Goal: Complete application form

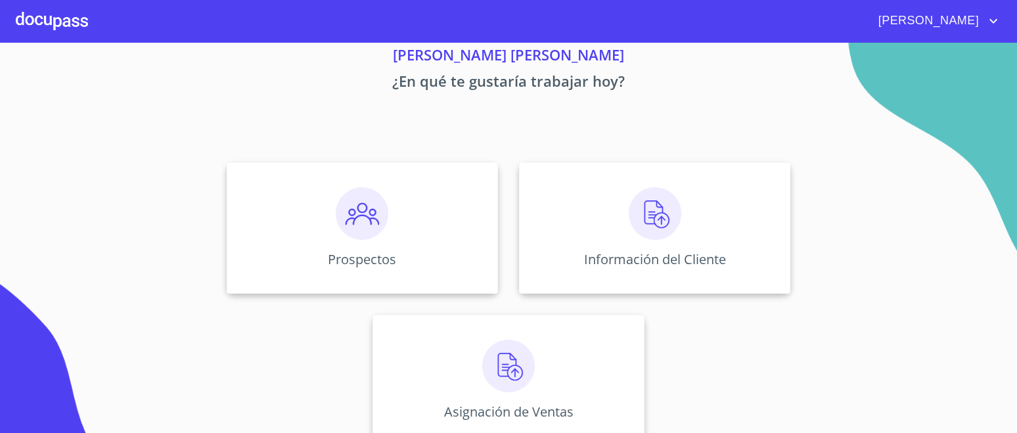
scroll to position [74, 0]
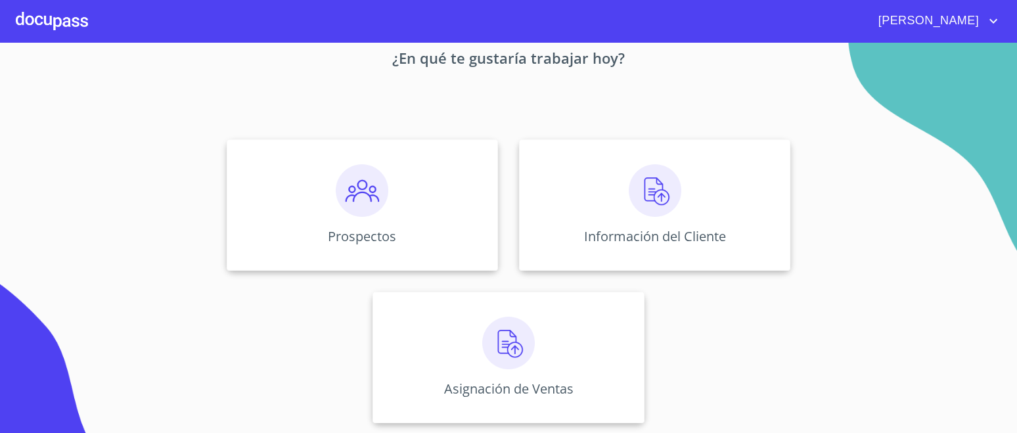
click at [649, 200] on img at bounding box center [655, 190] width 53 height 53
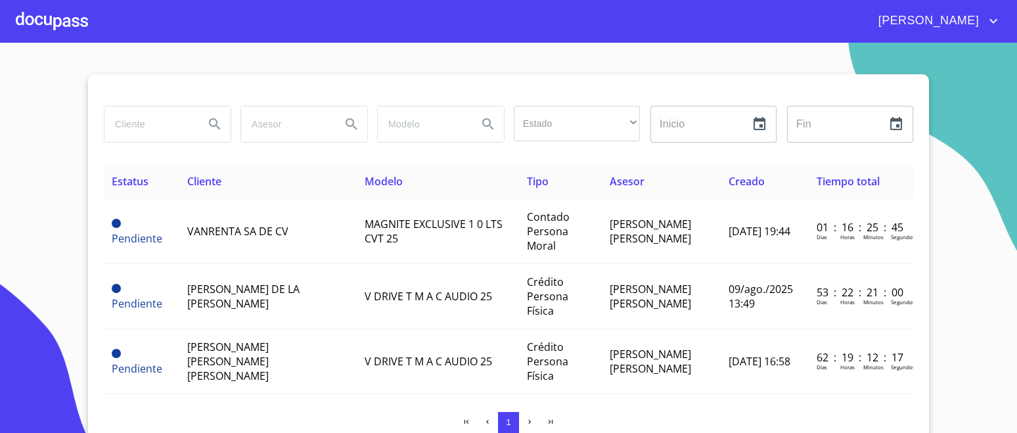
click at [265, 234] on span "VANRENTA SA DE CV" at bounding box center [237, 231] width 101 height 14
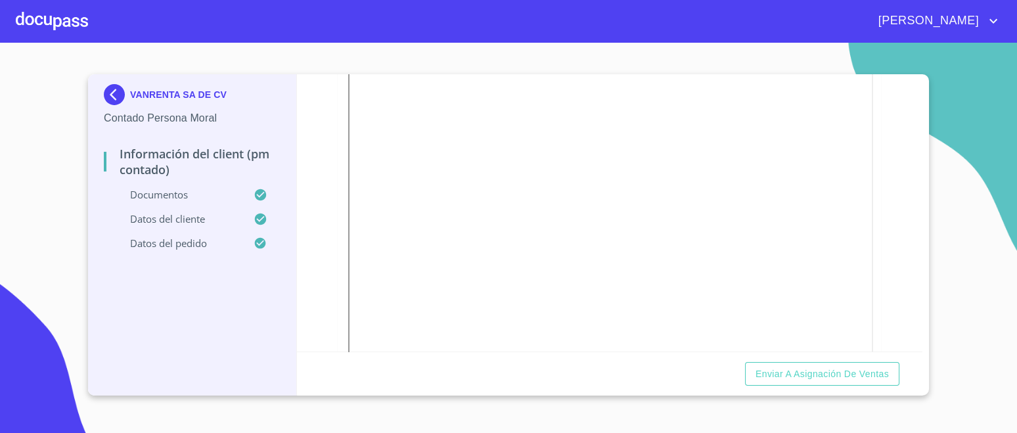
scroll to position [1307, 0]
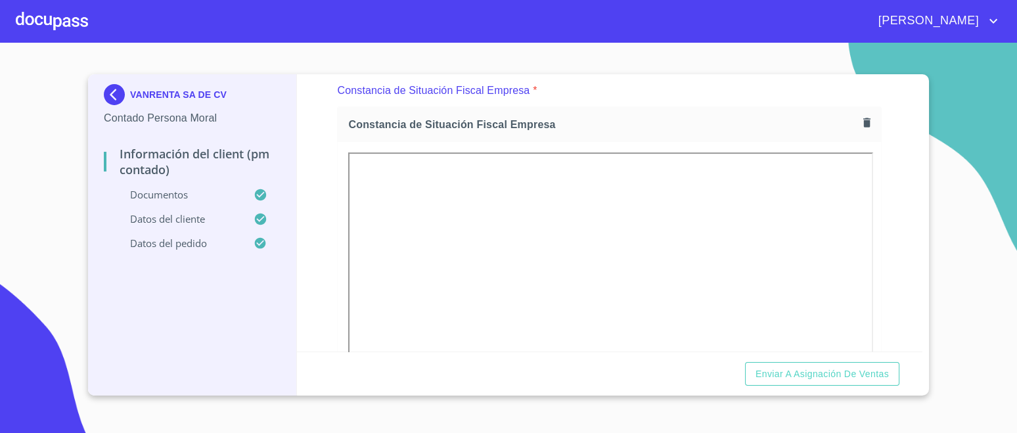
click at [863, 121] on icon "button" at bounding box center [866, 122] width 7 height 9
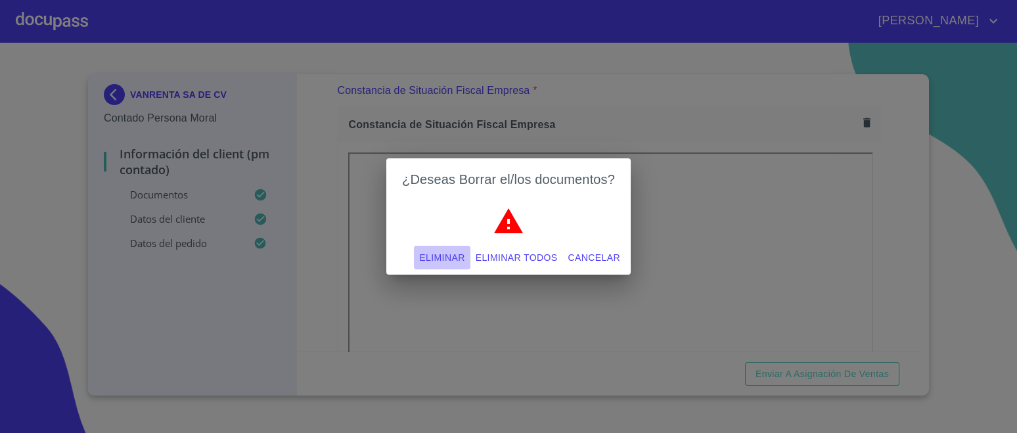
click at [445, 261] on span "Eliminar" at bounding box center [441, 258] width 45 height 16
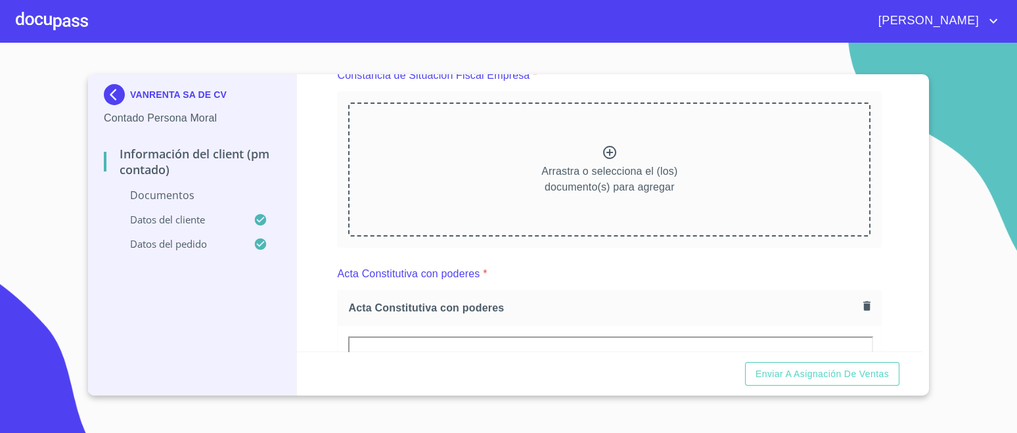
scroll to position [1226, 0]
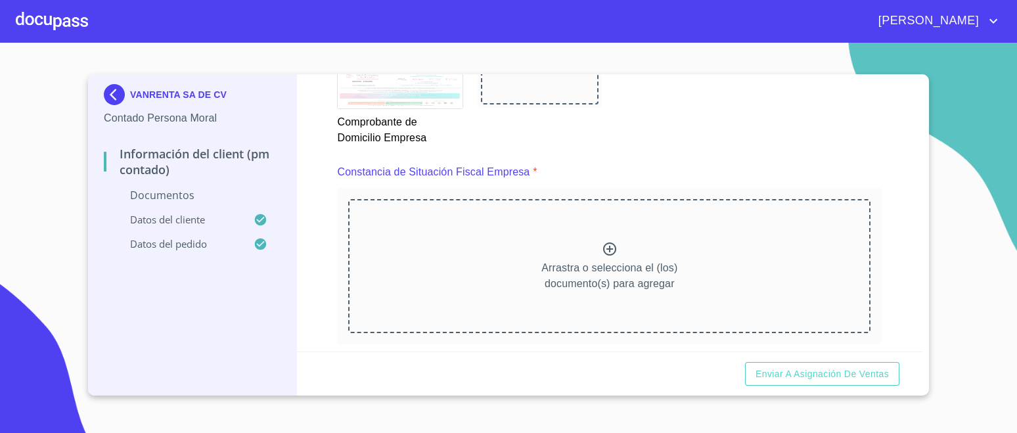
click at [608, 248] on icon at bounding box center [609, 248] width 13 height 13
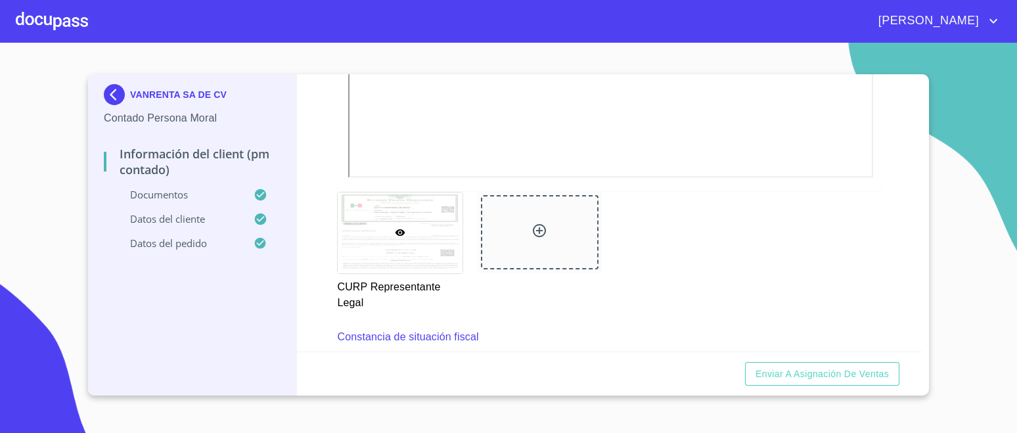
scroll to position [2944, 0]
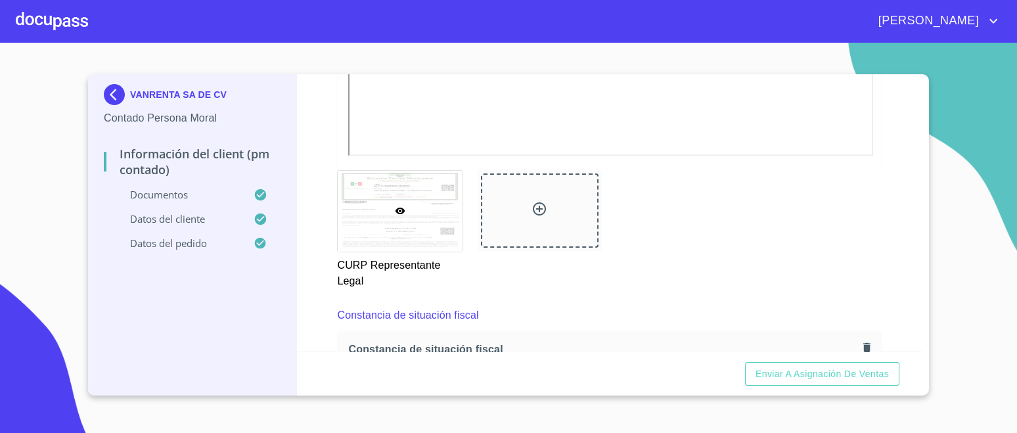
click at [820, 370] on span "Enviar a Asignación de Ventas" at bounding box center [821, 374] width 133 height 16
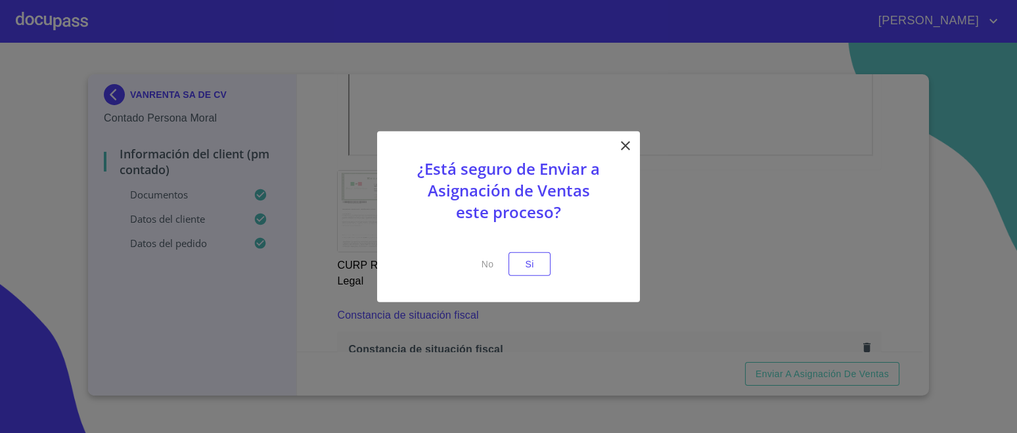
click at [541, 261] on button "Si" at bounding box center [529, 264] width 42 height 24
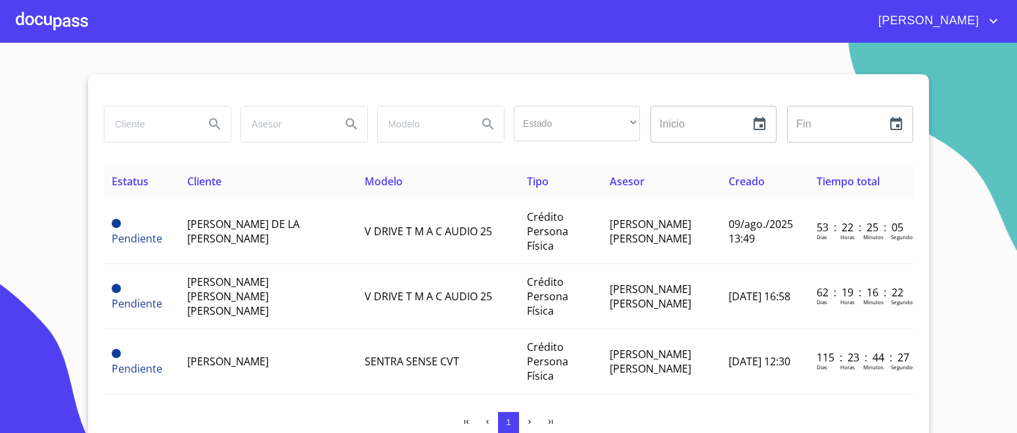
click at [79, 19] on div at bounding box center [52, 21] width 72 height 42
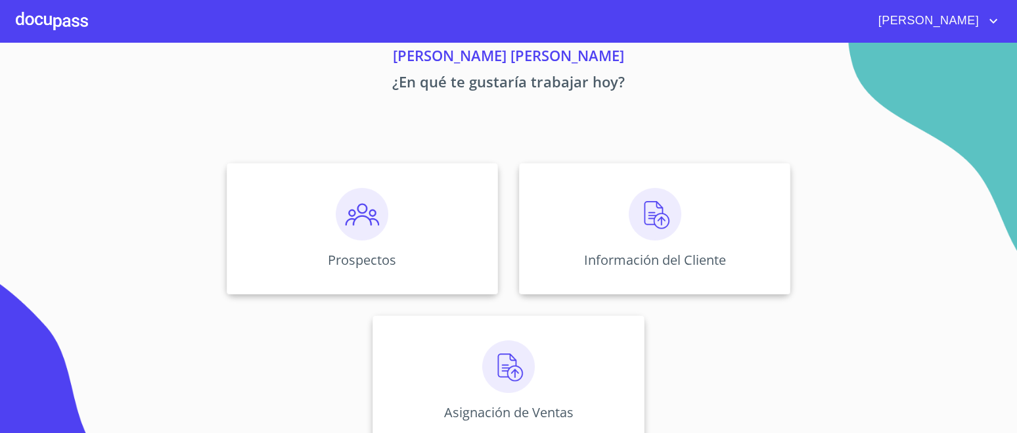
scroll to position [74, 0]
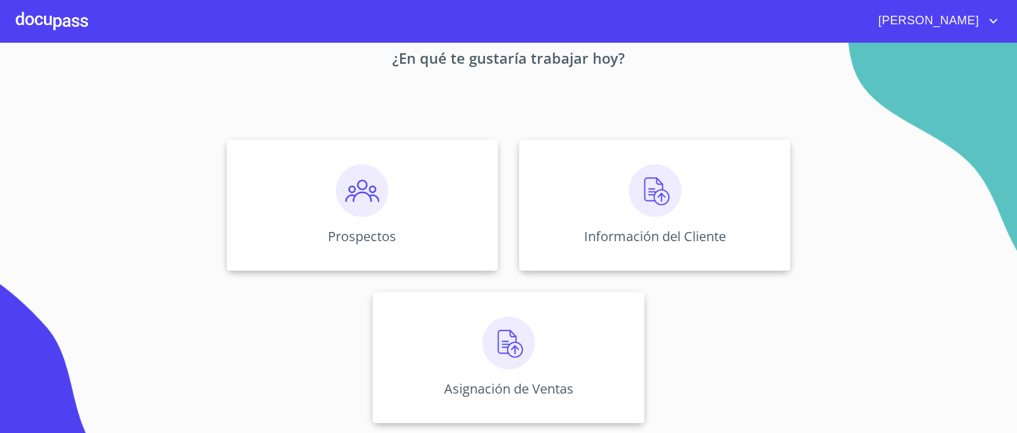
click at [495, 349] on img at bounding box center [508, 343] width 53 height 53
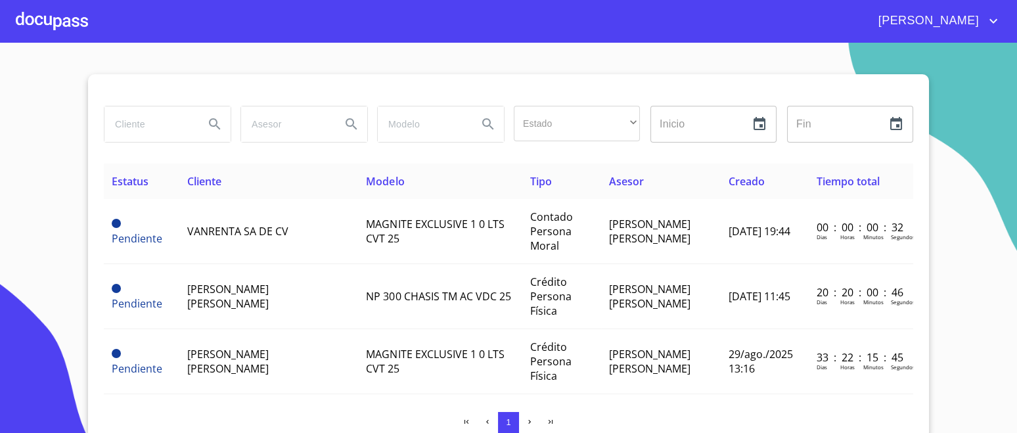
click at [366, 233] on span "MAGNITE EXCLUSIVE 1 0 LTS CVT 25" at bounding box center [435, 231] width 138 height 29
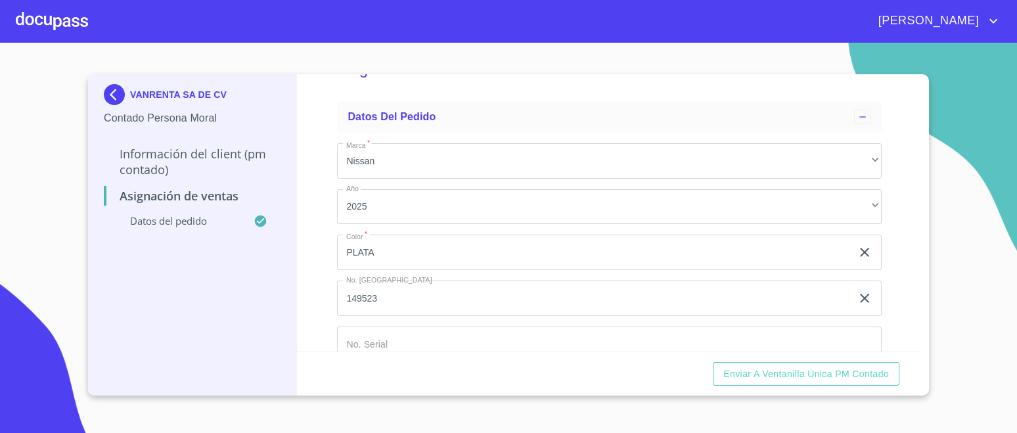
scroll to position [77, 0]
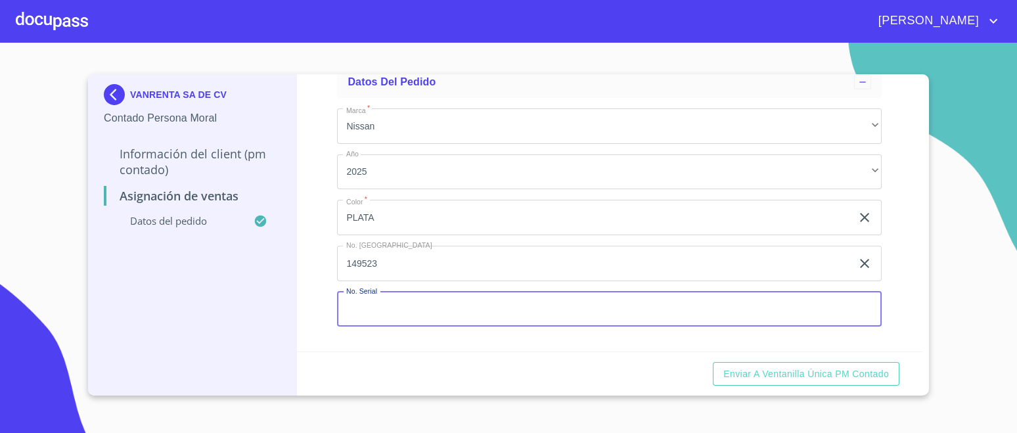
click at [399, 311] on input "Marca   *" at bounding box center [609, 309] width 545 height 35
type input "[US_VEHICLE_IDENTIFICATION_NUMBER]"
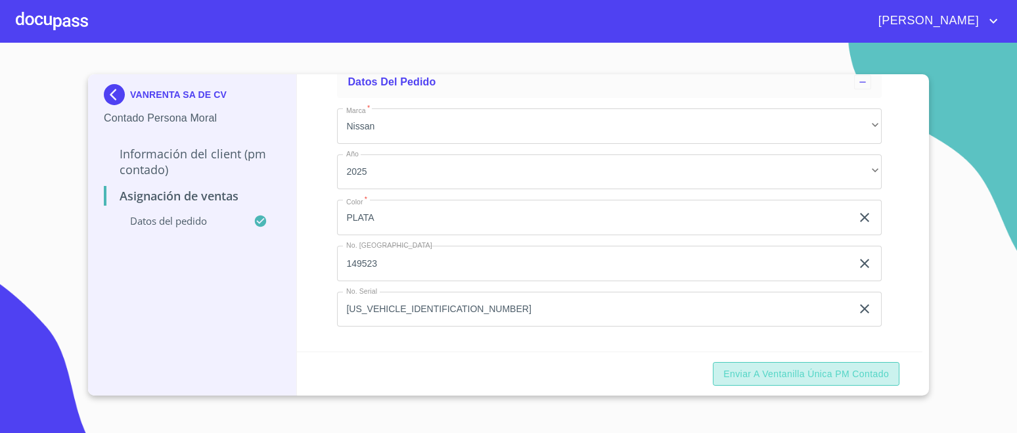
click at [834, 375] on span "Enviar a Ventanilla única PM contado" at bounding box center [806, 374] width 166 height 16
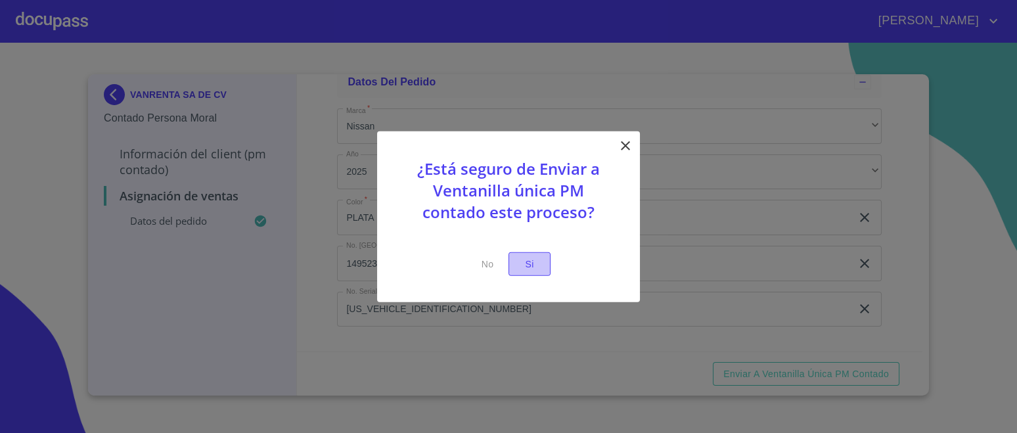
click at [529, 267] on span "Si" at bounding box center [529, 264] width 21 height 16
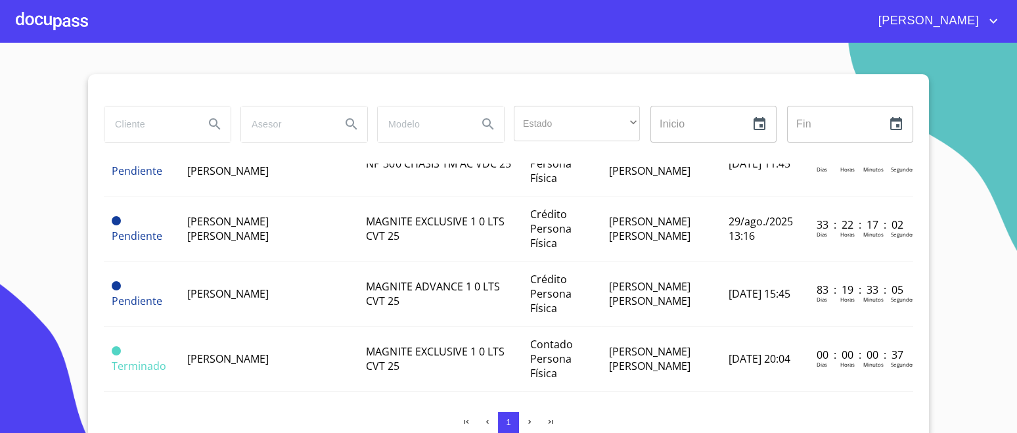
scroll to position [81, 0]
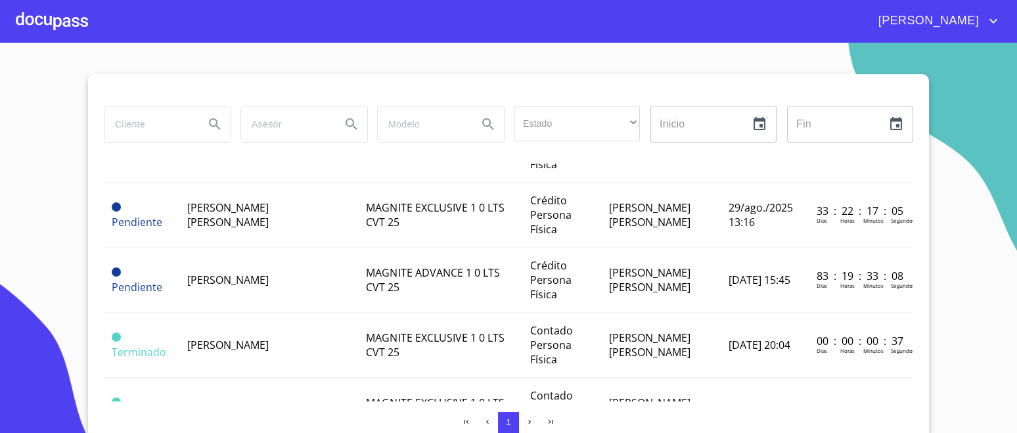
click at [46, 24] on div at bounding box center [52, 21] width 72 height 42
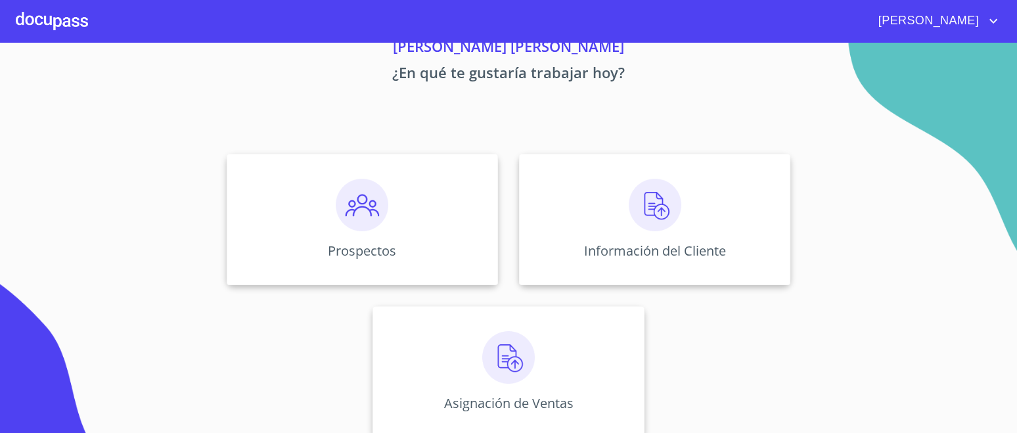
scroll to position [74, 0]
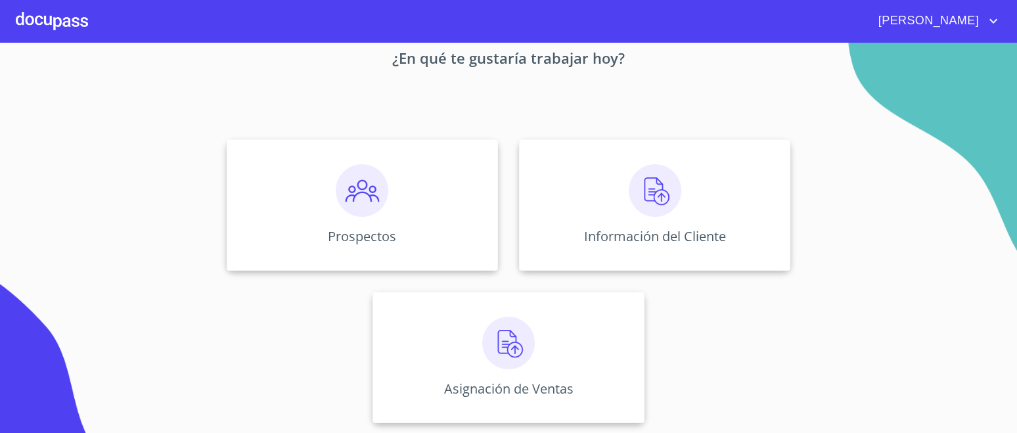
click at [521, 348] on img at bounding box center [508, 343] width 53 height 53
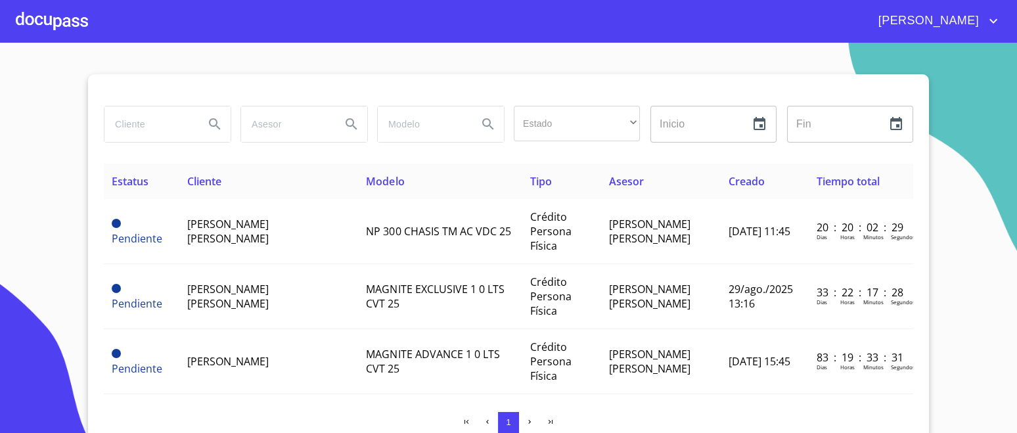
click at [65, 18] on div at bounding box center [52, 21] width 72 height 42
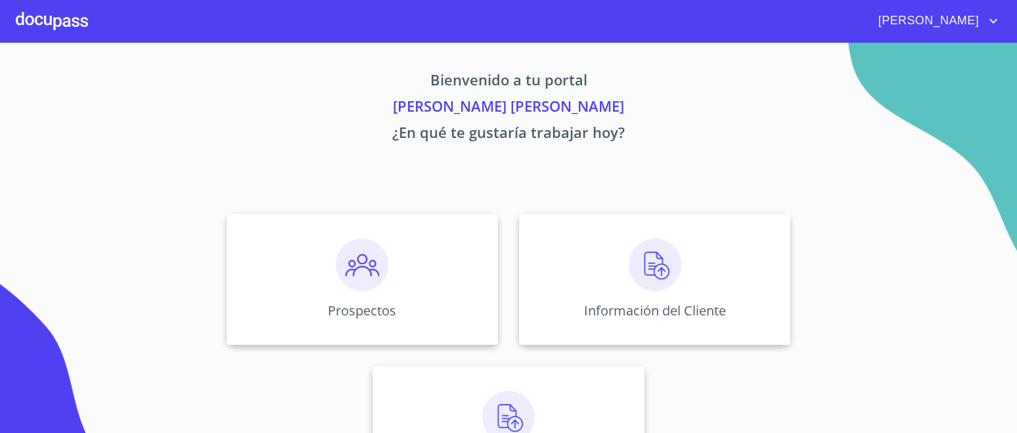
scroll to position [74, 0]
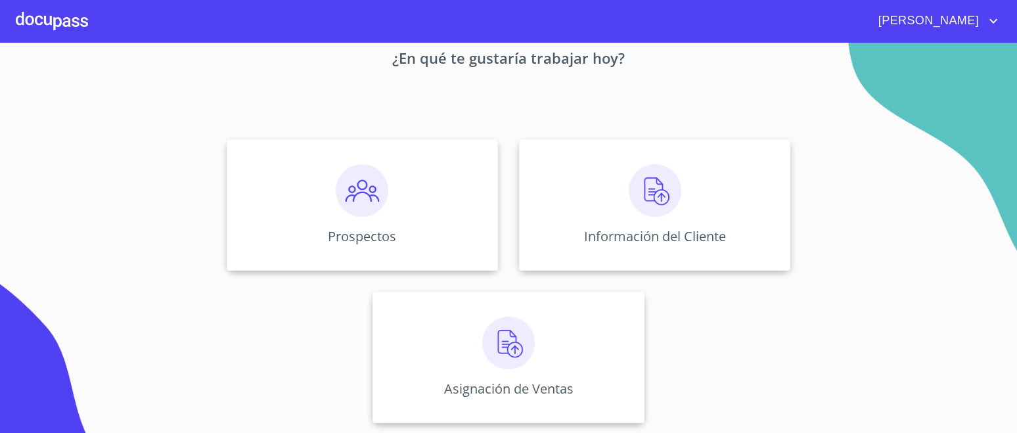
click at [663, 197] on img at bounding box center [655, 190] width 53 height 53
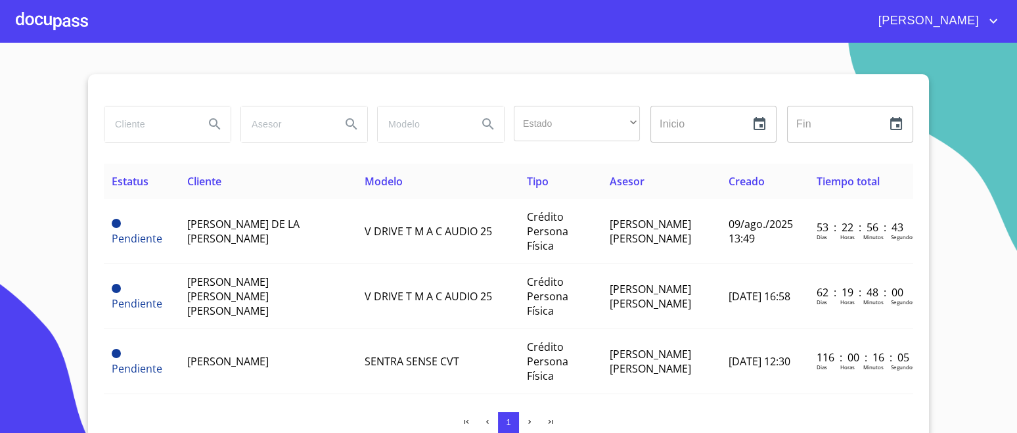
click at [130, 110] on input "search" at bounding box center [148, 123] width 89 height 35
type input "VAN"
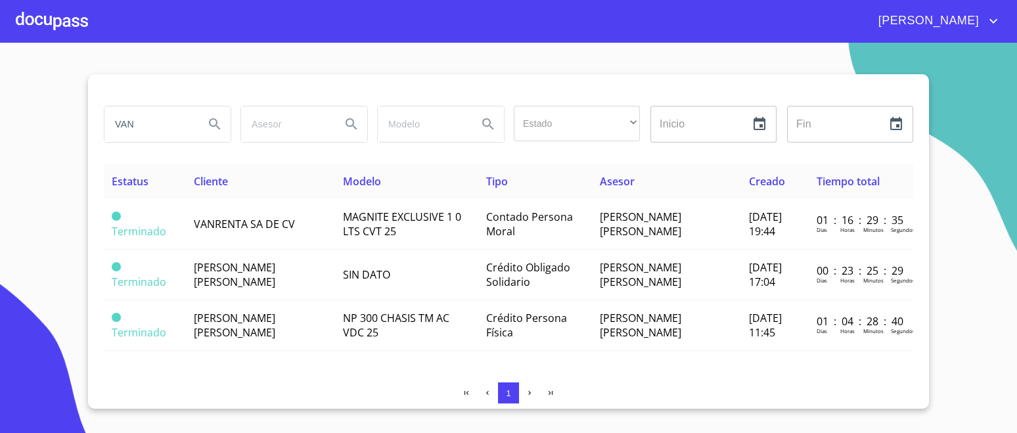
click at [194, 217] on span "VANRENTA SA DE CV" at bounding box center [244, 224] width 101 height 14
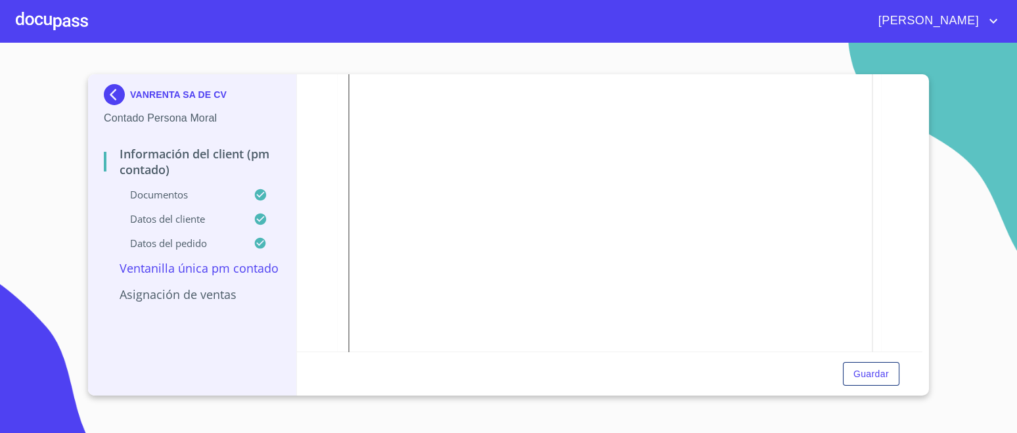
click at [73, 23] on div at bounding box center [52, 21] width 72 height 42
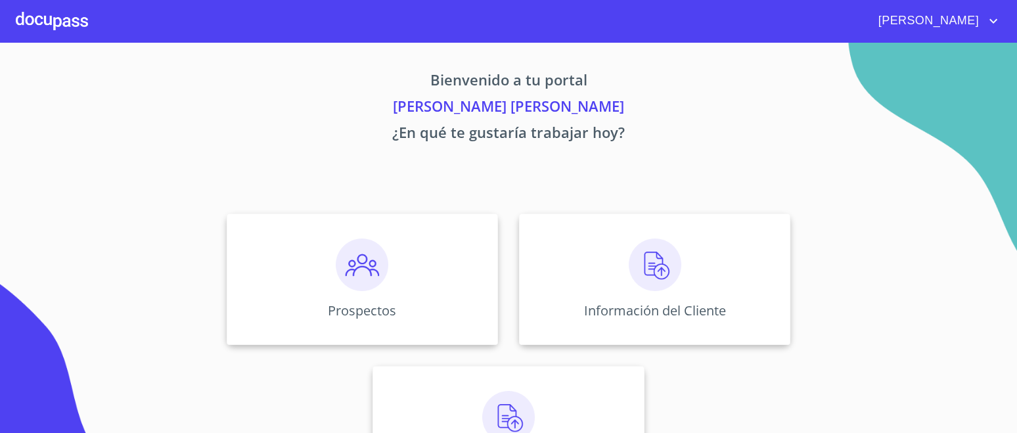
click at [661, 269] on img at bounding box center [655, 264] width 53 height 53
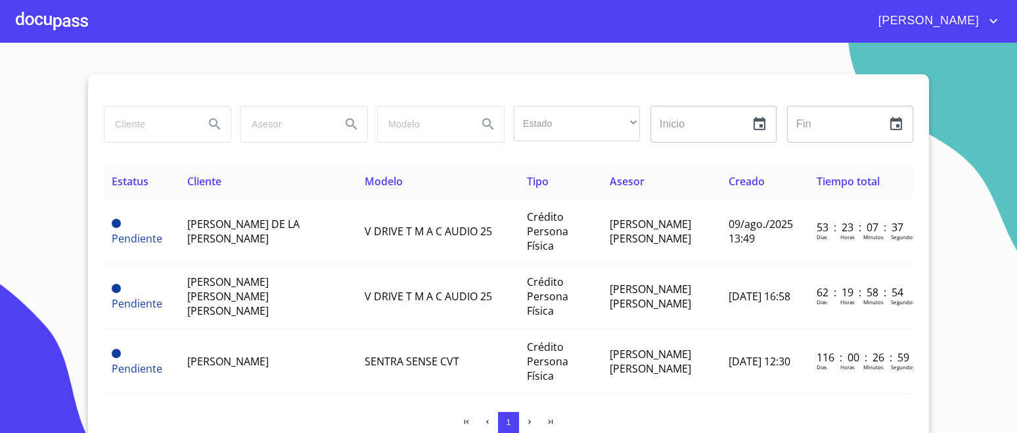
click at [156, 126] on input "search" at bounding box center [148, 123] width 89 height 35
type input "FRANCISCO"
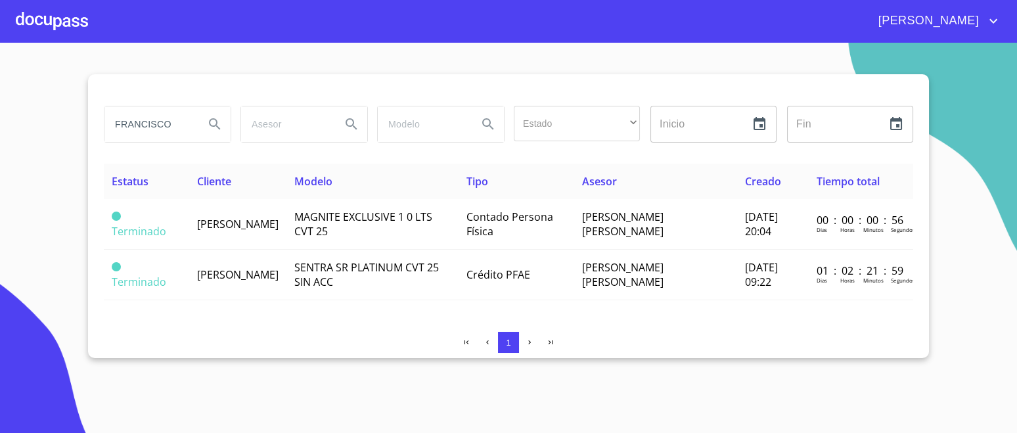
click at [268, 269] on span "[PERSON_NAME]" at bounding box center [237, 274] width 81 height 14
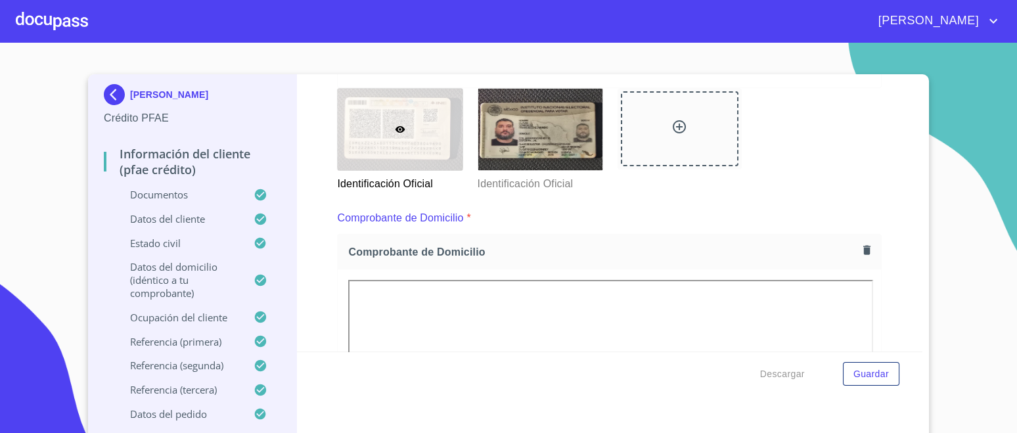
scroll to position [492, 0]
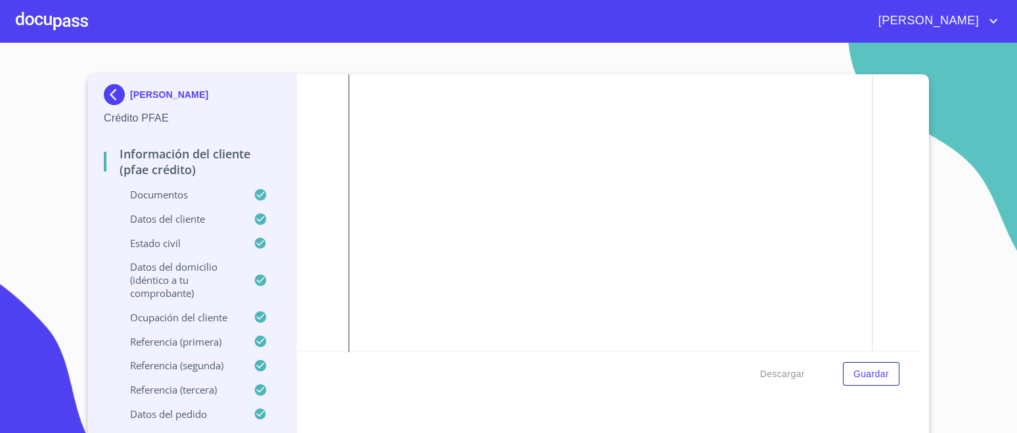
click at [0, 0] on div at bounding box center [0, 0] width 0 height 0
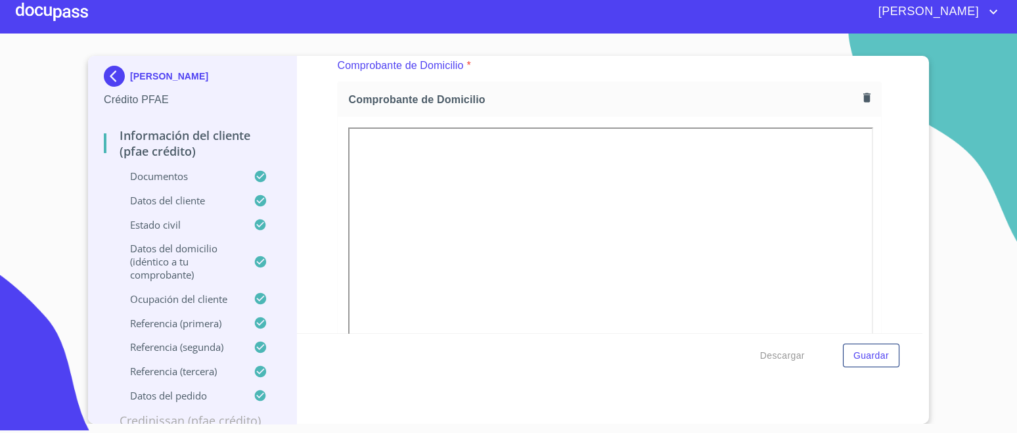
scroll to position [403, 0]
